Goal: Information Seeking & Learning: Check status

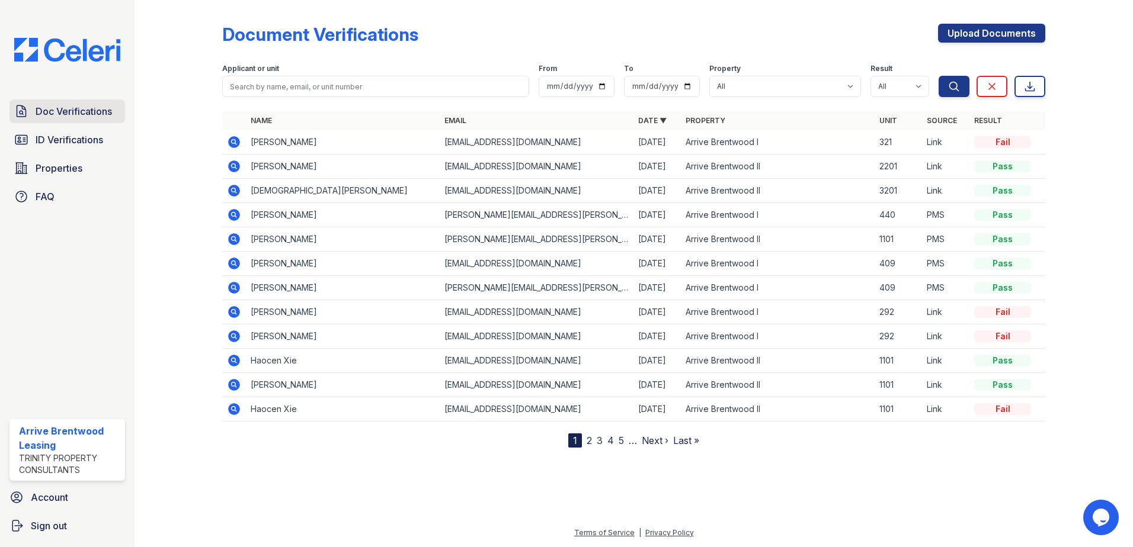
click at [67, 110] on span "Doc Verifications" at bounding box center [74, 111] width 76 height 14
click at [79, 138] on span "ID Verifications" at bounding box center [70, 140] width 68 height 14
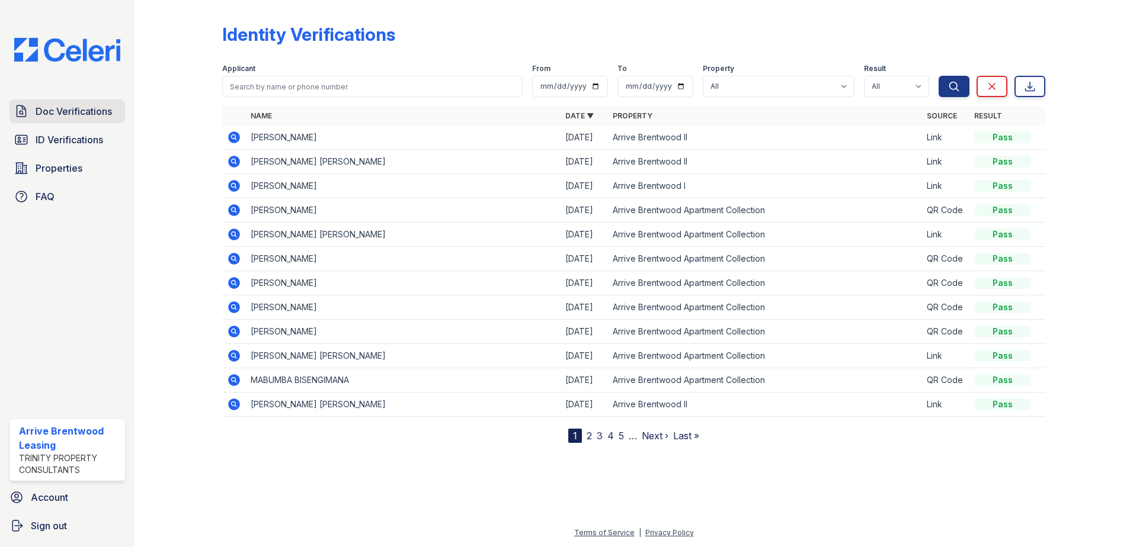
click at [72, 114] on span "Doc Verifications" at bounding box center [74, 111] width 76 height 14
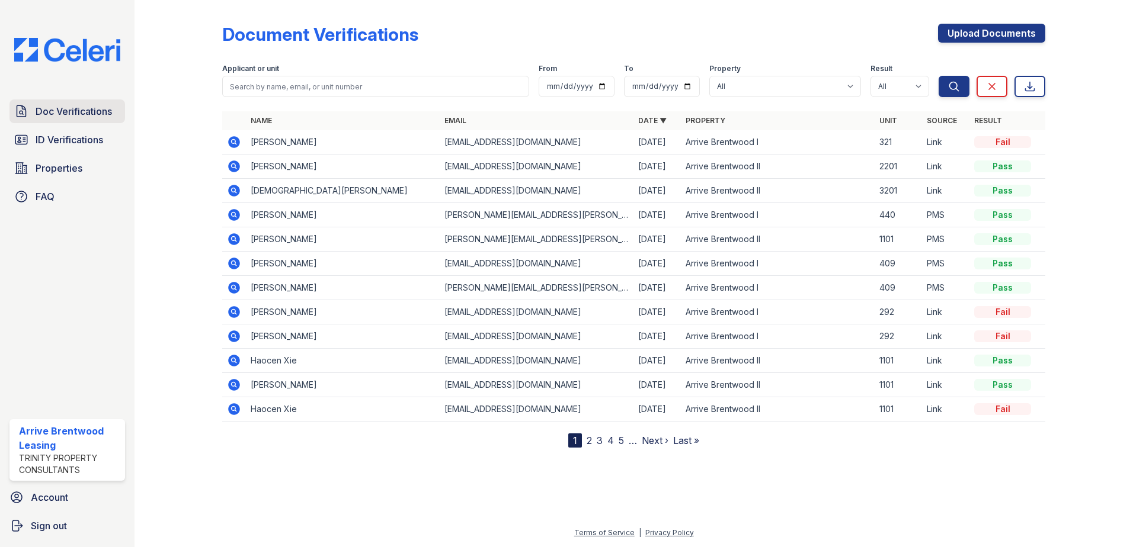
click at [75, 113] on span "Doc Verifications" at bounding box center [74, 111] width 76 height 14
click at [102, 136] on span "ID Verifications" at bounding box center [70, 140] width 68 height 14
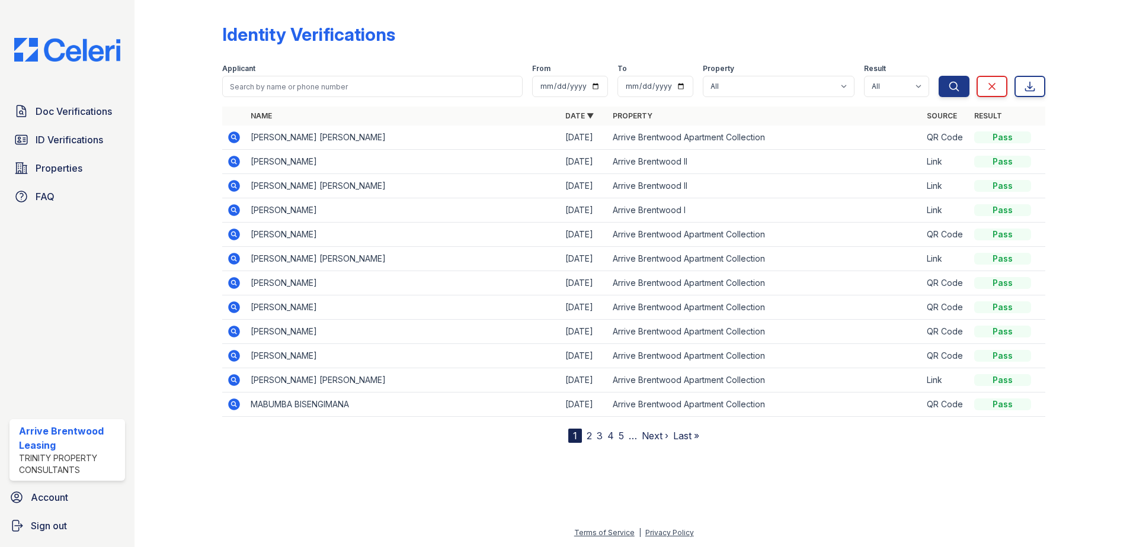
click at [241, 140] on icon at bounding box center [234, 137] width 14 height 14
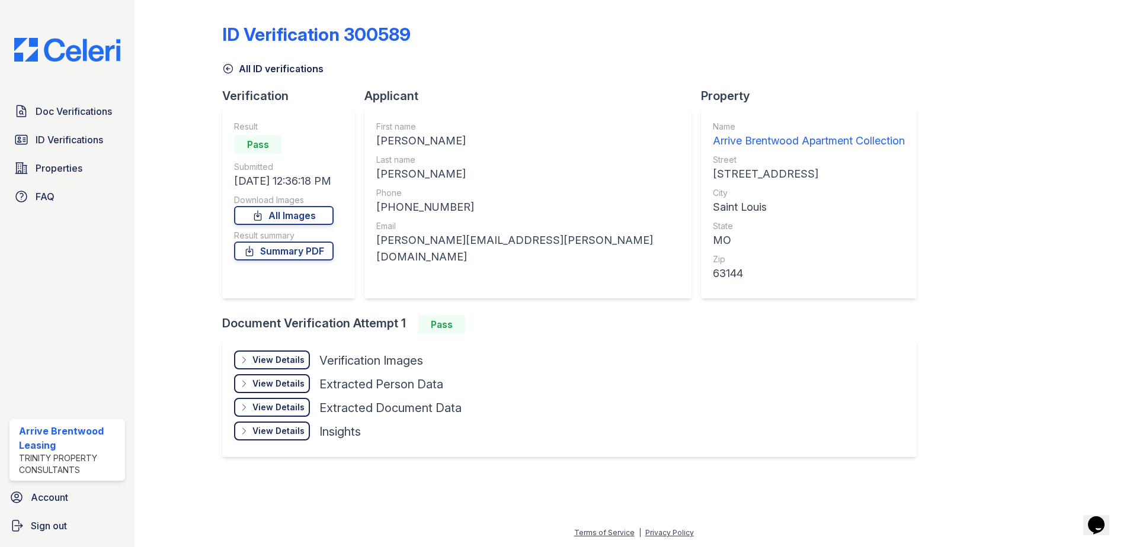
click at [296, 364] on div "View Details" at bounding box center [278, 360] width 52 height 12
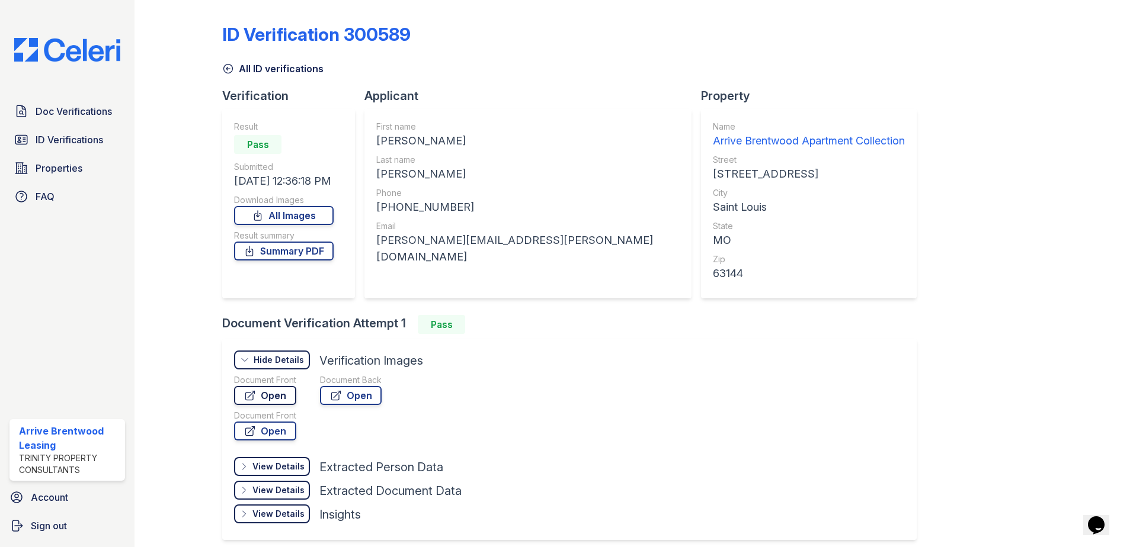
click at [286, 390] on link "Open" at bounding box center [265, 395] width 62 height 19
click at [83, 139] on span "ID Verifications" at bounding box center [70, 140] width 68 height 14
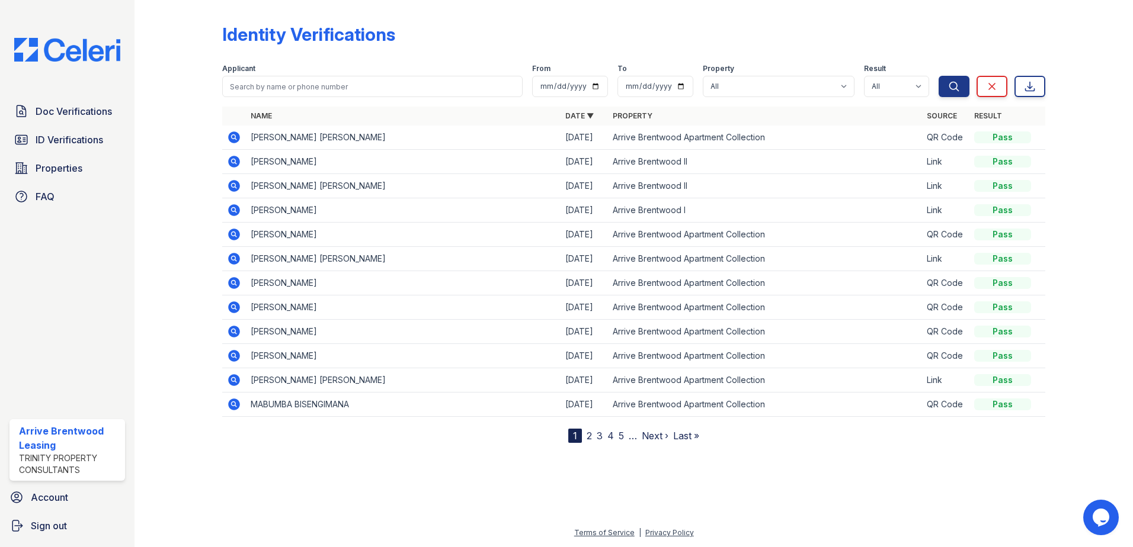
click at [235, 137] on icon at bounding box center [233, 136] width 3 height 3
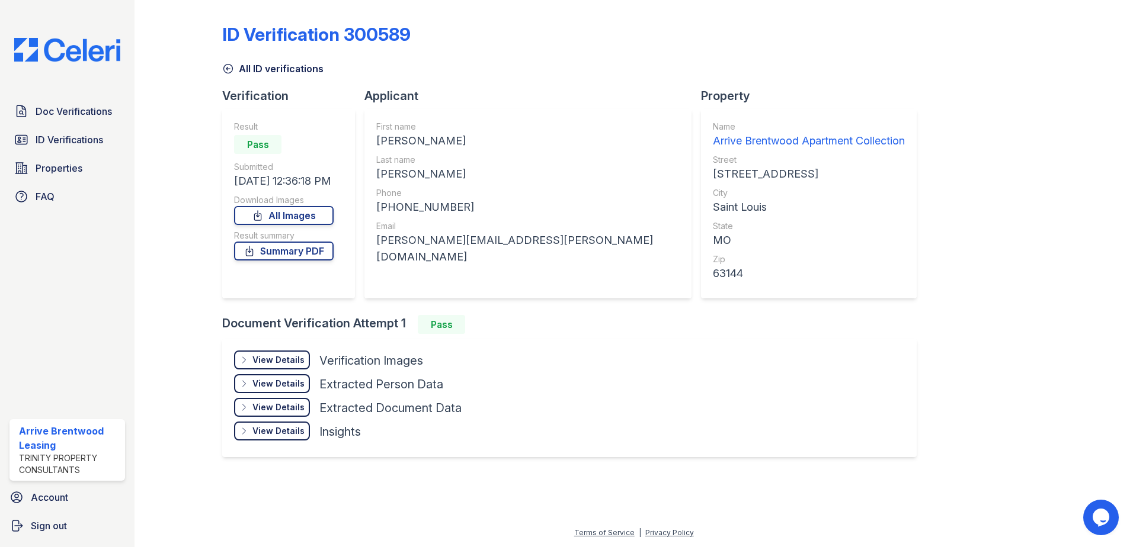
click at [271, 364] on div "View Details" at bounding box center [278, 360] width 52 height 12
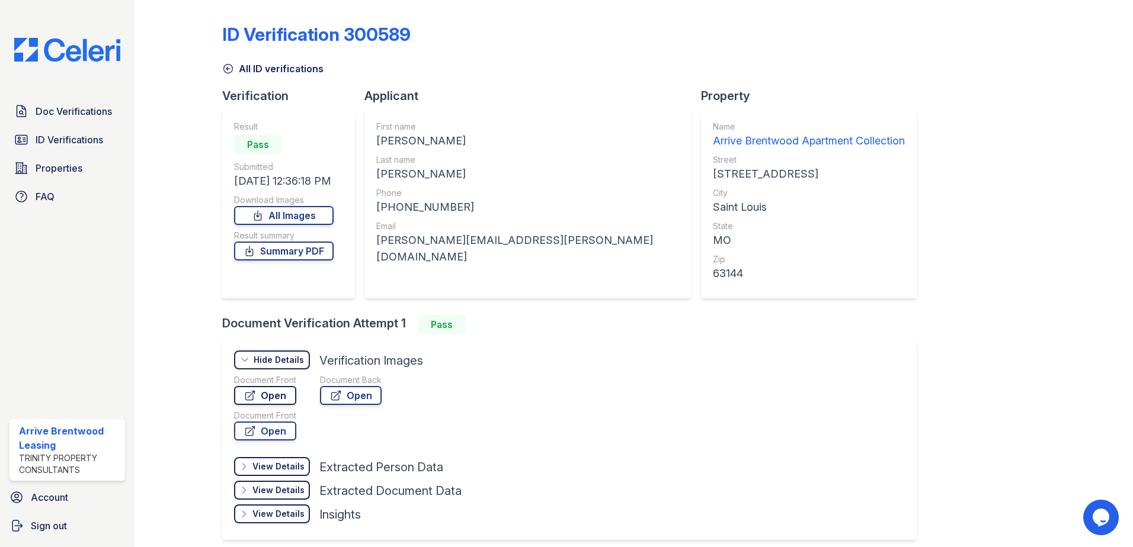
click at [283, 390] on link "Open" at bounding box center [265, 395] width 62 height 19
click at [57, 113] on span "Doc Verifications" at bounding box center [74, 111] width 76 height 14
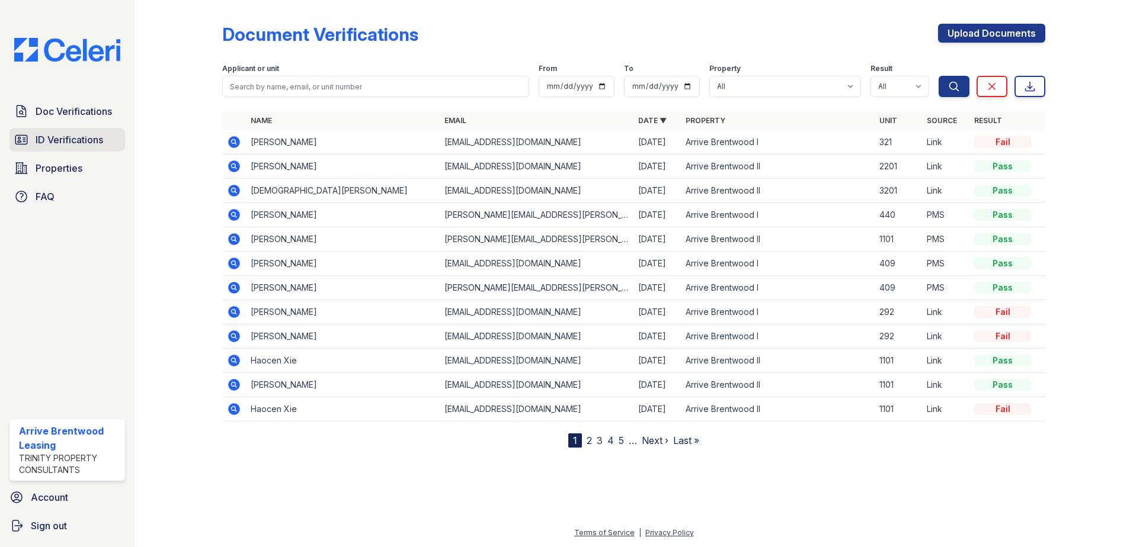
click at [88, 141] on span "ID Verifications" at bounding box center [70, 140] width 68 height 14
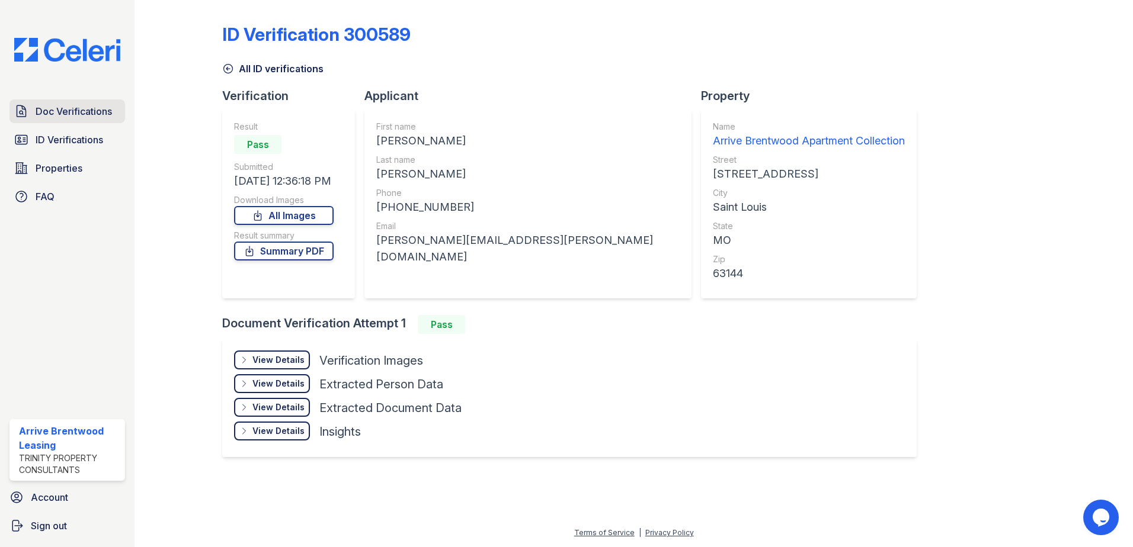
click at [89, 114] on span "Doc Verifications" at bounding box center [74, 111] width 76 height 14
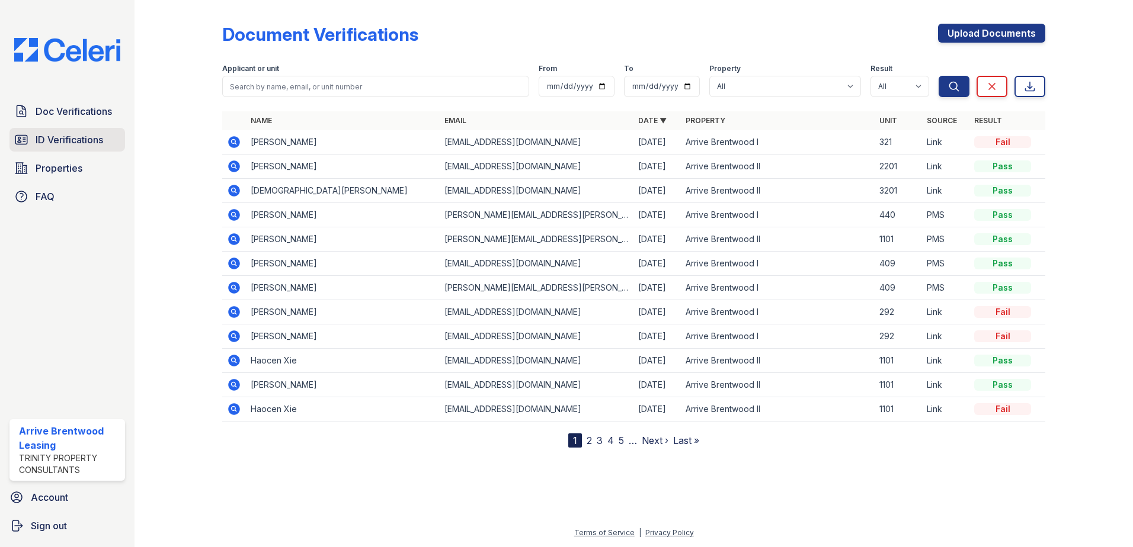
click at [91, 138] on span "ID Verifications" at bounding box center [70, 140] width 68 height 14
